Goal: Transaction & Acquisition: Purchase product/service

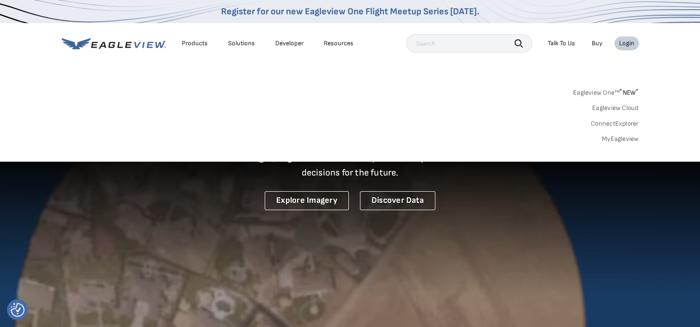
click at [618, 139] on link "MyEagleview" at bounding box center [620, 139] width 37 height 8
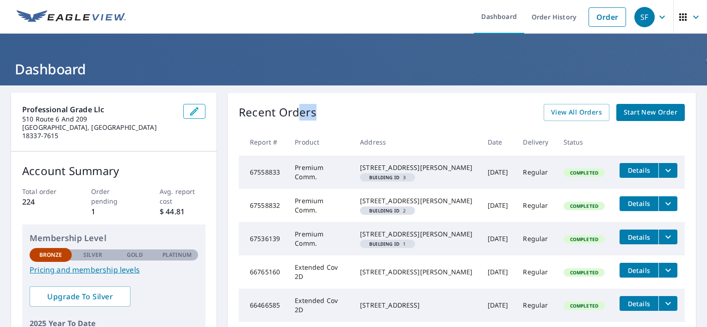
drag, startPoint x: 301, startPoint y: 111, endPoint x: 294, endPoint y: 114, distance: 7.0
click at [294, 114] on div "Recent Orders View All Orders Start New Order" at bounding box center [462, 112] width 446 height 17
drag, startPoint x: 294, startPoint y: 114, endPoint x: 330, endPoint y: 122, distance: 36.5
click at [328, 122] on div "Recent Orders View All Orders Start New Order Report # Product Address Date Del…" at bounding box center [462, 237] width 468 height 289
click at [340, 118] on div "Recent Orders View All Orders Start New Order" at bounding box center [462, 112] width 446 height 17
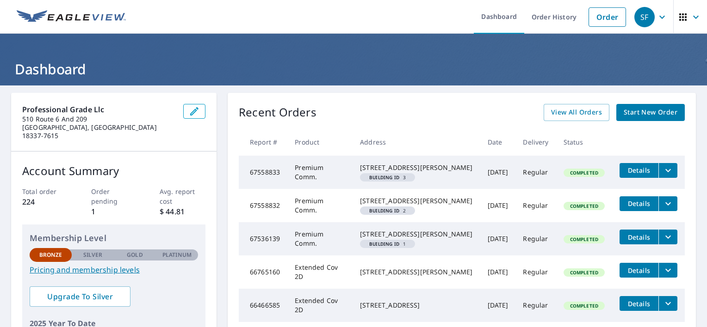
click at [656, 112] on span "Start New Order" at bounding box center [650, 113] width 54 height 12
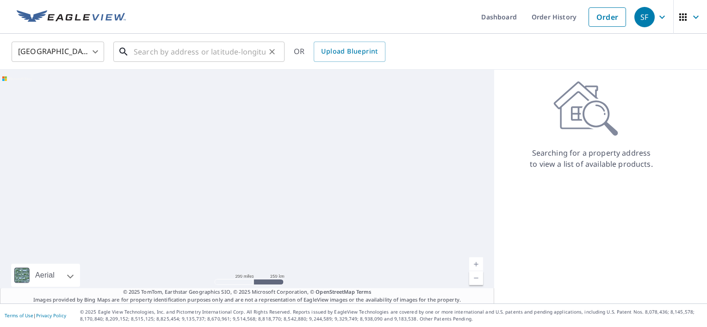
click at [166, 54] on input "text" at bounding box center [200, 52] width 132 height 26
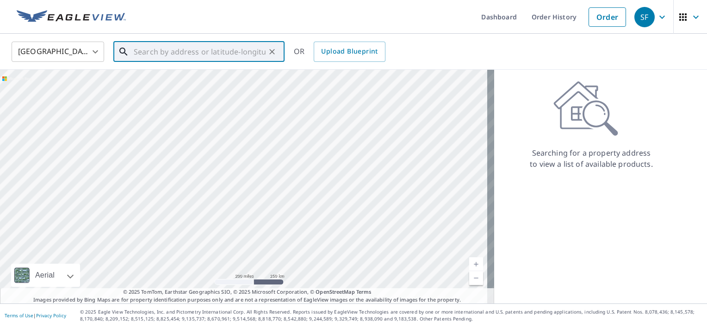
paste input "[STREET_ADDRESS][PERSON_NAME][PERSON_NAME]"
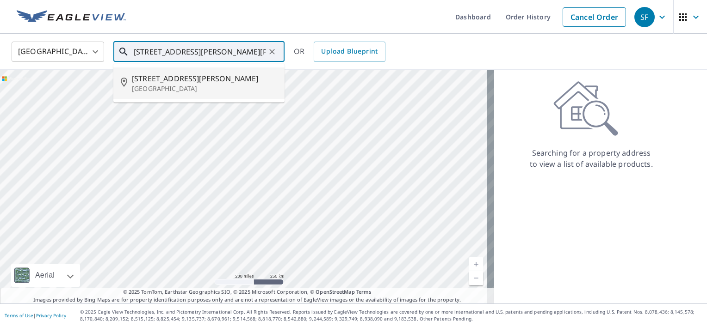
click at [209, 87] on p "[GEOGRAPHIC_DATA]" at bounding box center [204, 88] width 145 height 9
type input "[STREET_ADDRESS][PERSON_NAME][PERSON_NAME]"
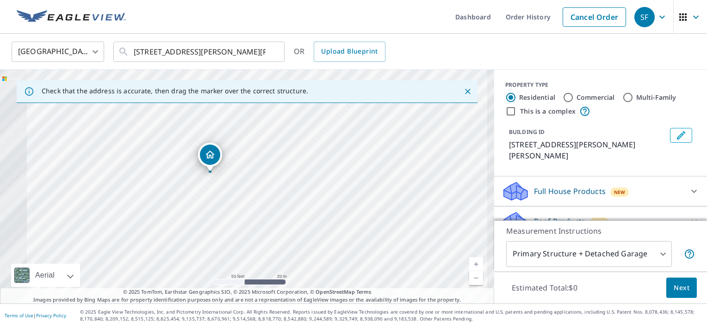
drag, startPoint x: 192, startPoint y: 180, endPoint x: 320, endPoint y: 219, distance: 133.0
click at [320, 219] on div "[STREET_ADDRESS][PERSON_NAME][PERSON_NAME]" at bounding box center [247, 187] width 494 height 234
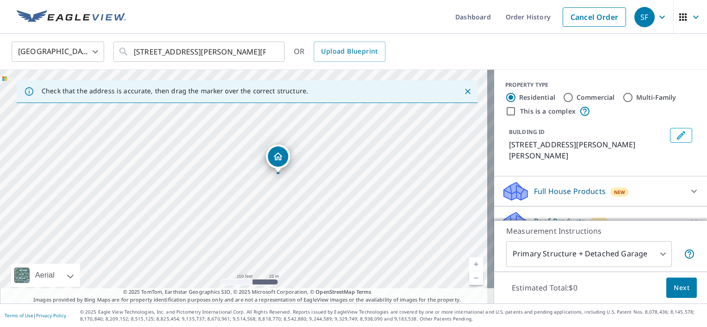
drag, startPoint x: 247, startPoint y: 207, endPoint x: 288, endPoint y: 193, distance: 43.4
click at [288, 193] on div "[STREET_ADDRESS][PERSON_NAME][PERSON_NAME]" at bounding box center [247, 187] width 494 height 234
drag, startPoint x: 297, startPoint y: 157, endPoint x: 283, endPoint y: 207, distance: 52.0
click at [283, 207] on div "[STREET_ADDRESS][PERSON_NAME][PERSON_NAME]" at bounding box center [247, 187] width 494 height 234
drag, startPoint x: 323, startPoint y: 183, endPoint x: 290, endPoint y: 256, distance: 80.5
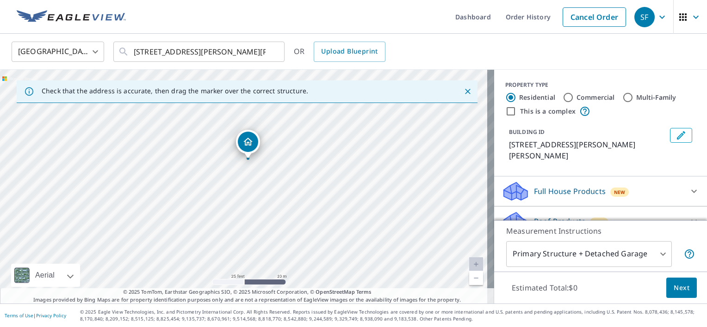
click at [290, 256] on div "[STREET_ADDRESS][PERSON_NAME][PERSON_NAME]" at bounding box center [247, 187] width 494 height 234
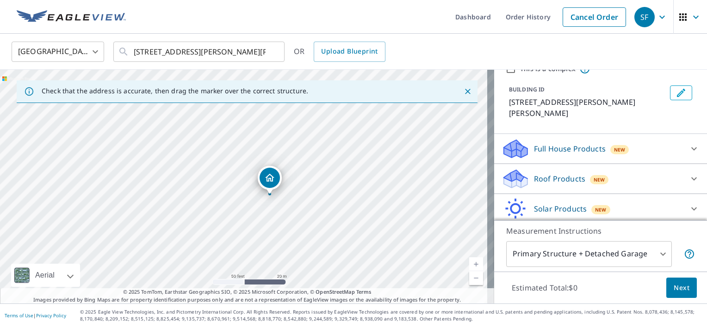
scroll to position [46, 0]
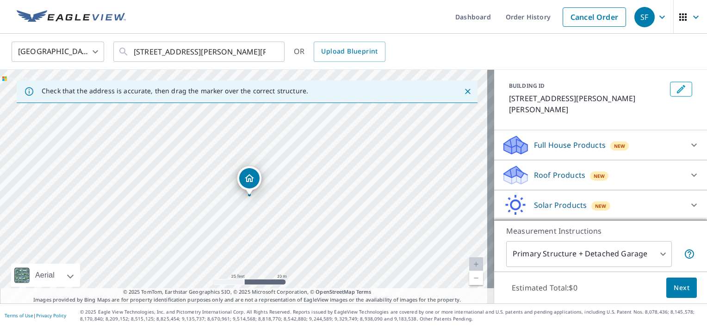
drag, startPoint x: 340, startPoint y: 195, endPoint x: 295, endPoint y: 229, distance: 56.9
click at [295, 229] on div "[STREET_ADDRESS][PERSON_NAME][PERSON_NAME]" at bounding box center [247, 187] width 494 height 234
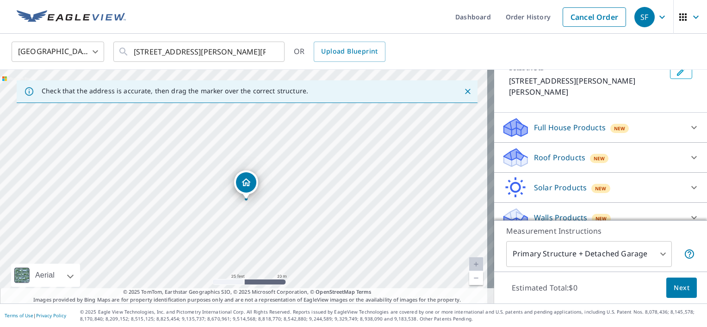
scroll to position [65, 0]
click at [678, 287] on span "Next" at bounding box center [681, 289] width 16 height 12
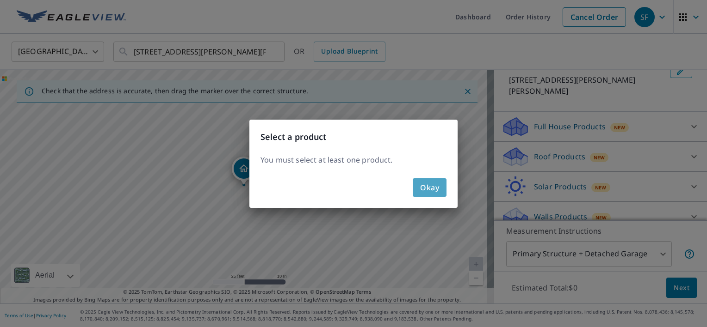
click at [423, 191] on span "Okay" at bounding box center [429, 187] width 19 height 13
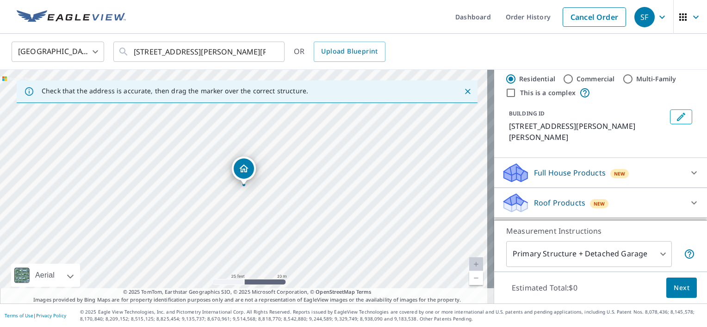
click at [558, 197] on p "Roof Products" at bounding box center [559, 202] width 51 height 11
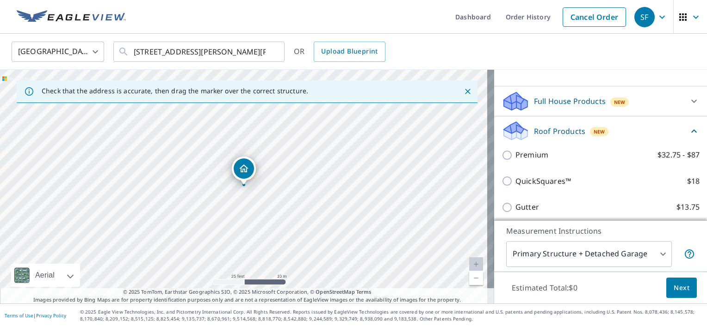
scroll to position [111, 0]
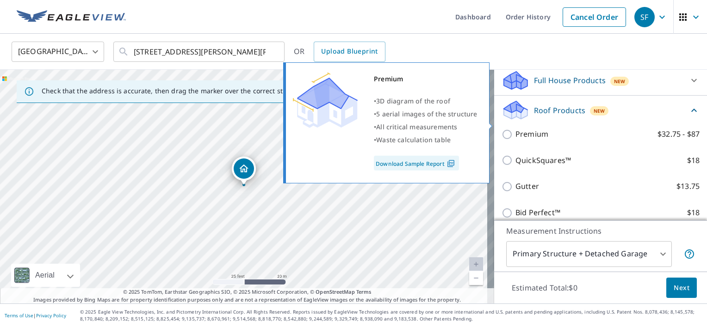
click at [520, 121] on div "Premium $32.75 - $87" at bounding box center [600, 134] width 198 height 26
click at [522, 129] on p "Premium" at bounding box center [531, 135] width 33 height 12
click at [515, 129] on input "Premium $32.75 - $87" at bounding box center [508, 134] width 14 height 11
checkbox input "true"
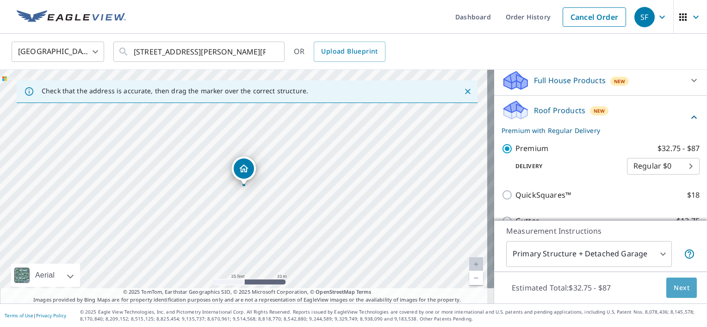
click at [674, 284] on span "Next" at bounding box center [681, 289] width 16 height 12
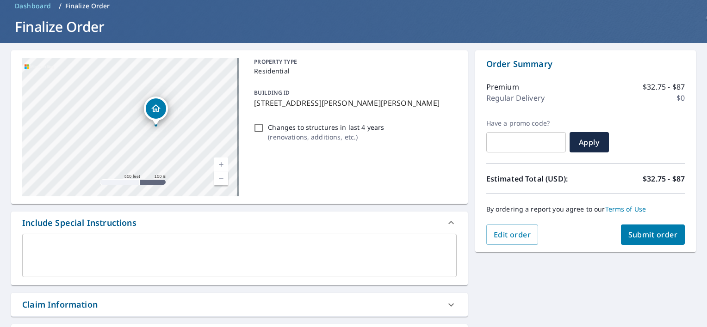
scroll to position [46, 0]
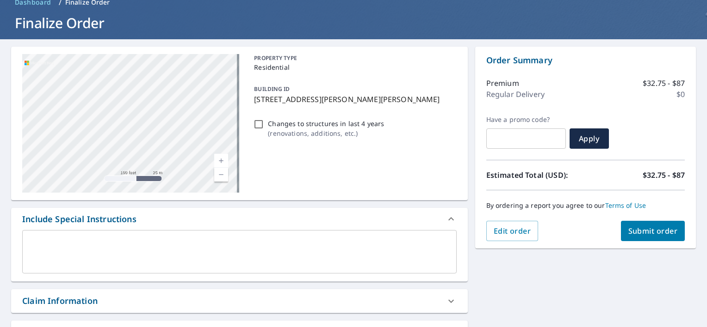
drag, startPoint x: 172, startPoint y: 126, endPoint x: 222, endPoint y: 179, distance: 72.3
click at [222, 179] on div "[STREET_ADDRESS][PERSON_NAME][PERSON_NAME] Aerial Road A standard road map Aeri…" at bounding box center [130, 123] width 217 height 139
drag, startPoint x: 146, startPoint y: 100, endPoint x: 206, endPoint y: 179, distance: 99.1
click at [205, 179] on div "[STREET_ADDRESS][PERSON_NAME][PERSON_NAME]" at bounding box center [130, 123] width 217 height 139
drag, startPoint x: 136, startPoint y: 85, endPoint x: 191, endPoint y: 122, distance: 65.9
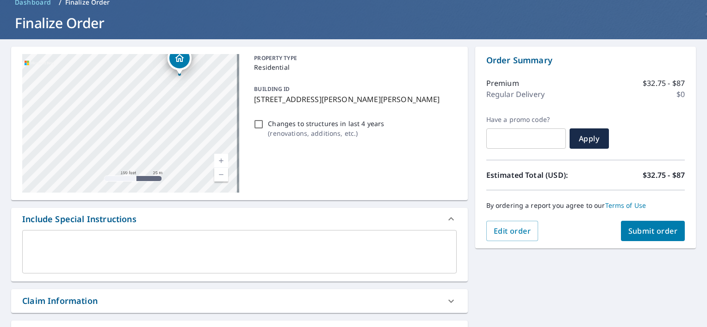
click at [191, 122] on div "[STREET_ADDRESS][PERSON_NAME][PERSON_NAME]" at bounding box center [130, 123] width 217 height 139
drag, startPoint x: 186, startPoint y: 65, endPoint x: 164, endPoint y: 139, distance: 77.7
click at [164, 139] on div "[STREET_ADDRESS][PERSON_NAME][PERSON_NAME]" at bounding box center [130, 123] width 217 height 139
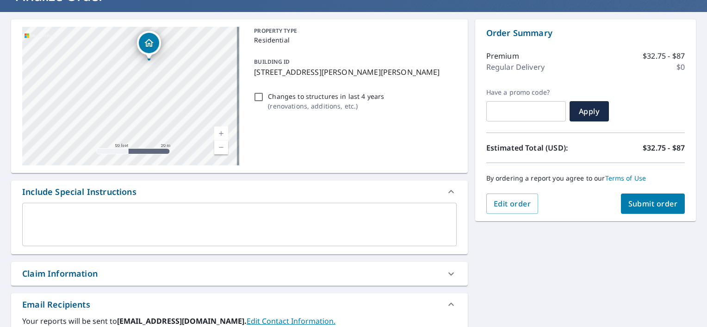
scroll to position [69, 0]
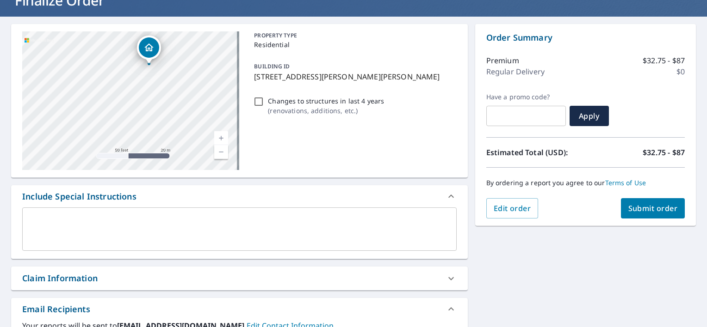
click at [645, 200] on button "Submit order" at bounding box center [653, 208] width 64 height 20
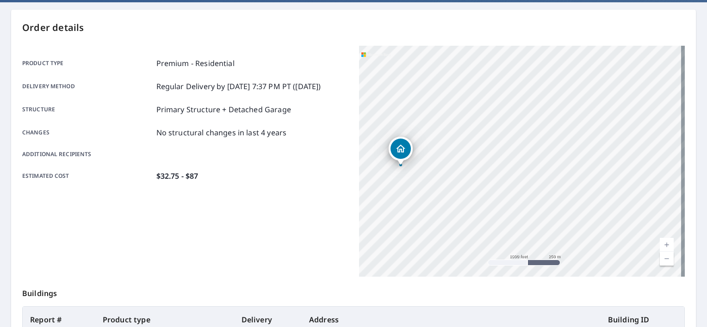
scroll to position [31, 0]
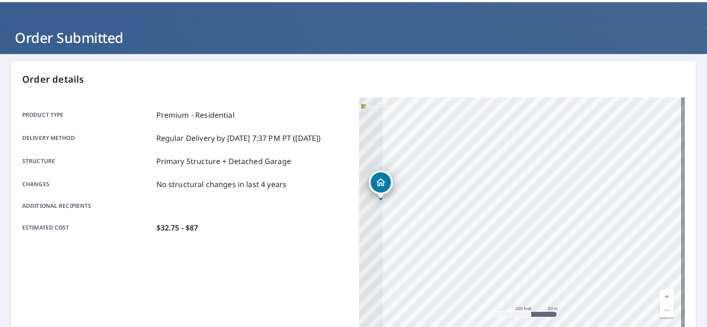
drag, startPoint x: 455, startPoint y: 199, endPoint x: 636, endPoint y: 209, distance: 181.5
click at [636, 209] on div "[STREET_ADDRESS][PERSON_NAME][PERSON_NAME]" at bounding box center [522, 213] width 326 height 231
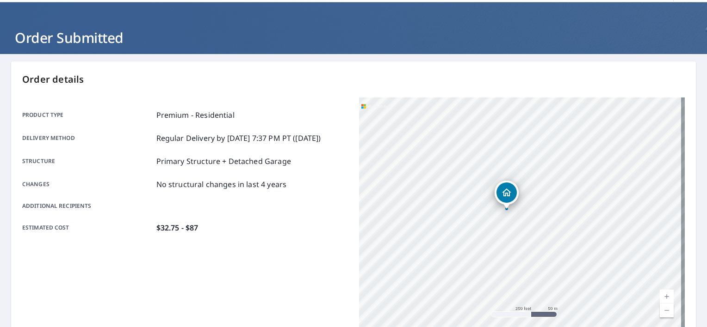
drag, startPoint x: 427, startPoint y: 205, endPoint x: 555, endPoint y: 217, distance: 129.1
click at [555, 217] on div "[STREET_ADDRESS][PERSON_NAME][PERSON_NAME]" at bounding box center [522, 213] width 326 height 231
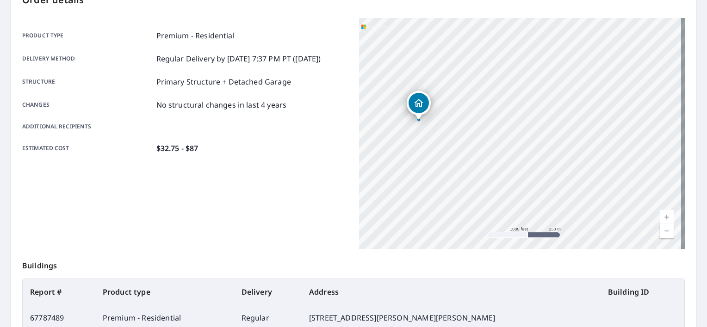
scroll to position [0, 0]
